Goal: Information Seeking & Learning: Learn about a topic

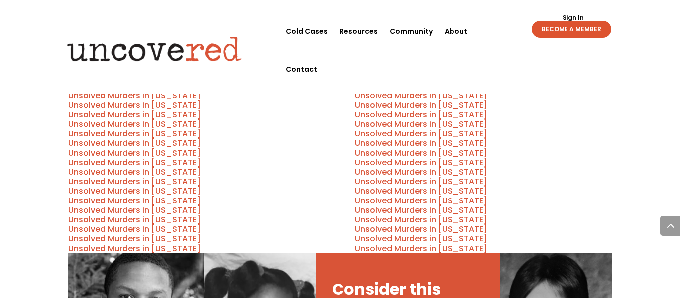
scroll to position [523, 0]
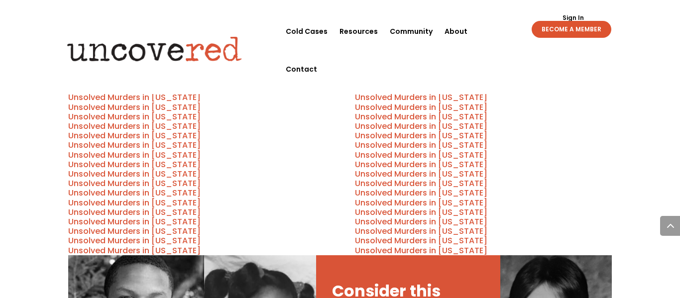
click at [413, 113] on link "Unsolved Murders in [US_STATE]" at bounding box center [421, 107] width 132 height 11
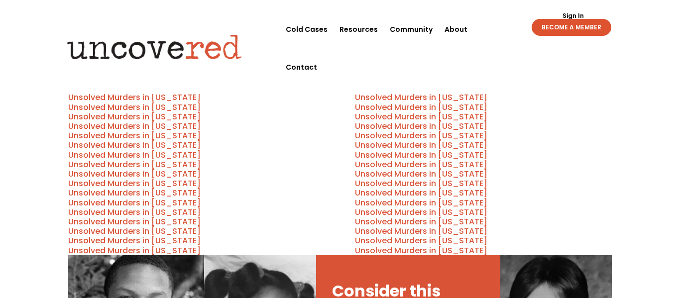
click at [449, 113] on link "Unsolved Murders in [US_STATE]" at bounding box center [421, 107] width 132 height 11
